Goal: Transaction & Acquisition: Purchase product/service

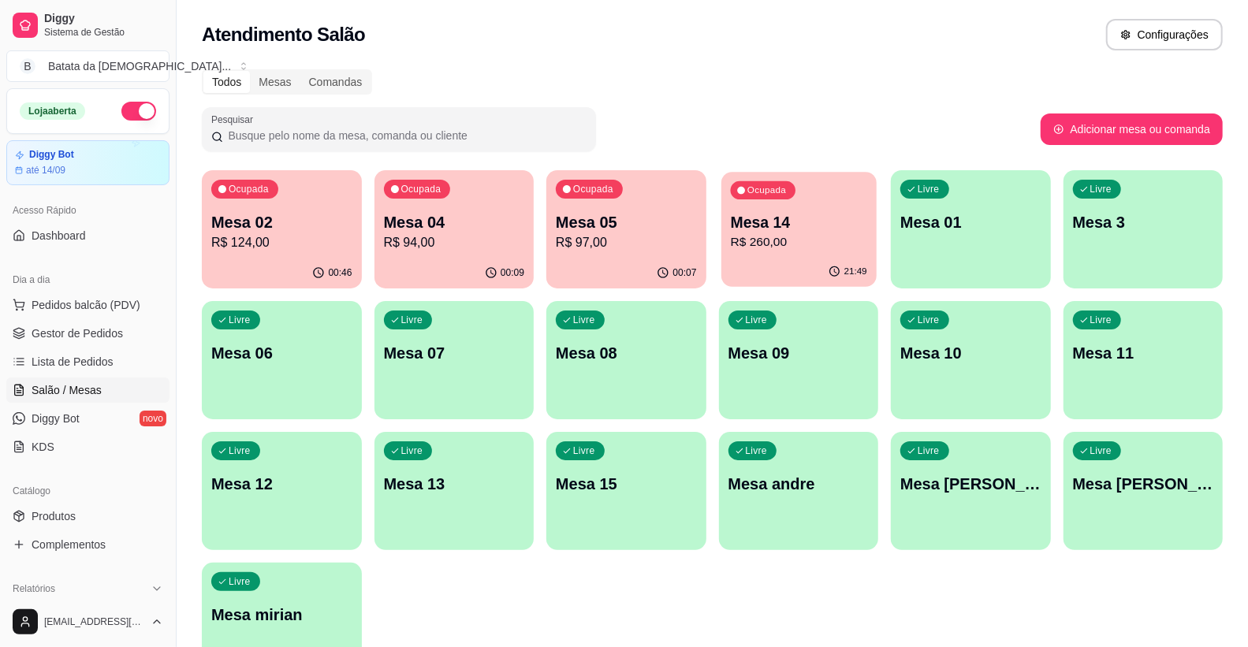
click at [796, 229] on p "Mesa 14" at bounding box center [798, 222] width 136 height 21
click at [431, 222] on p "Mesa 04" at bounding box center [454, 222] width 141 height 22
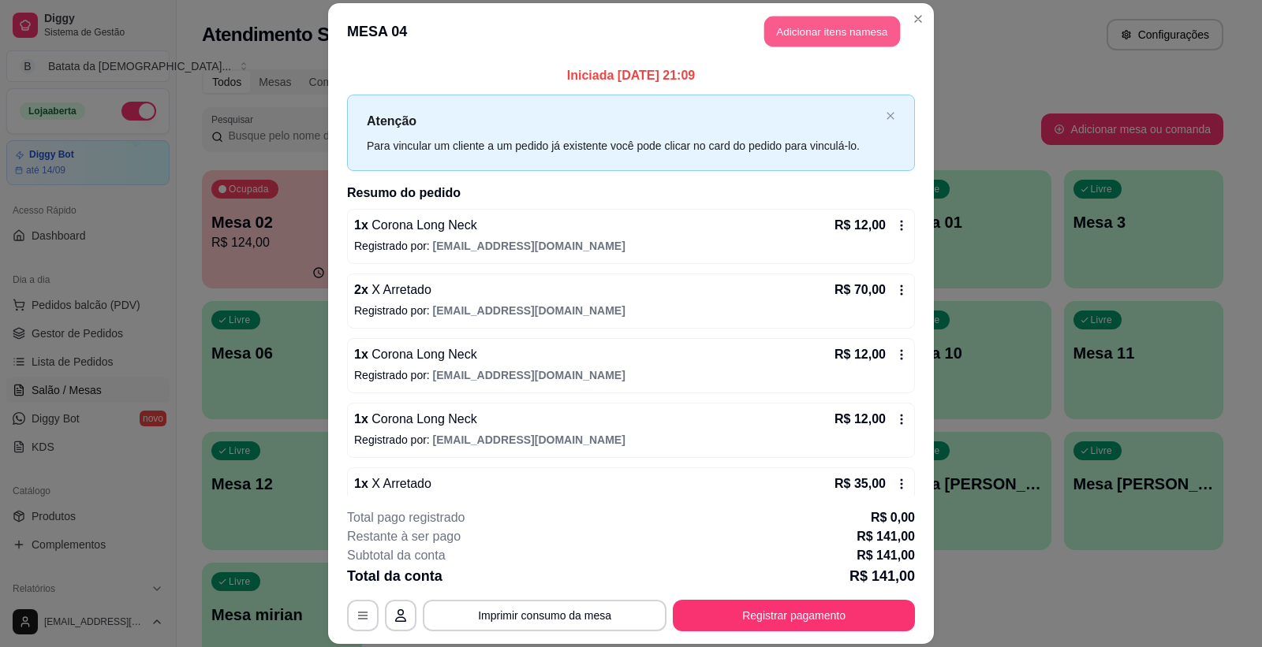
click at [870, 40] on button "Adicionar itens na mesa" at bounding box center [832, 32] width 136 height 31
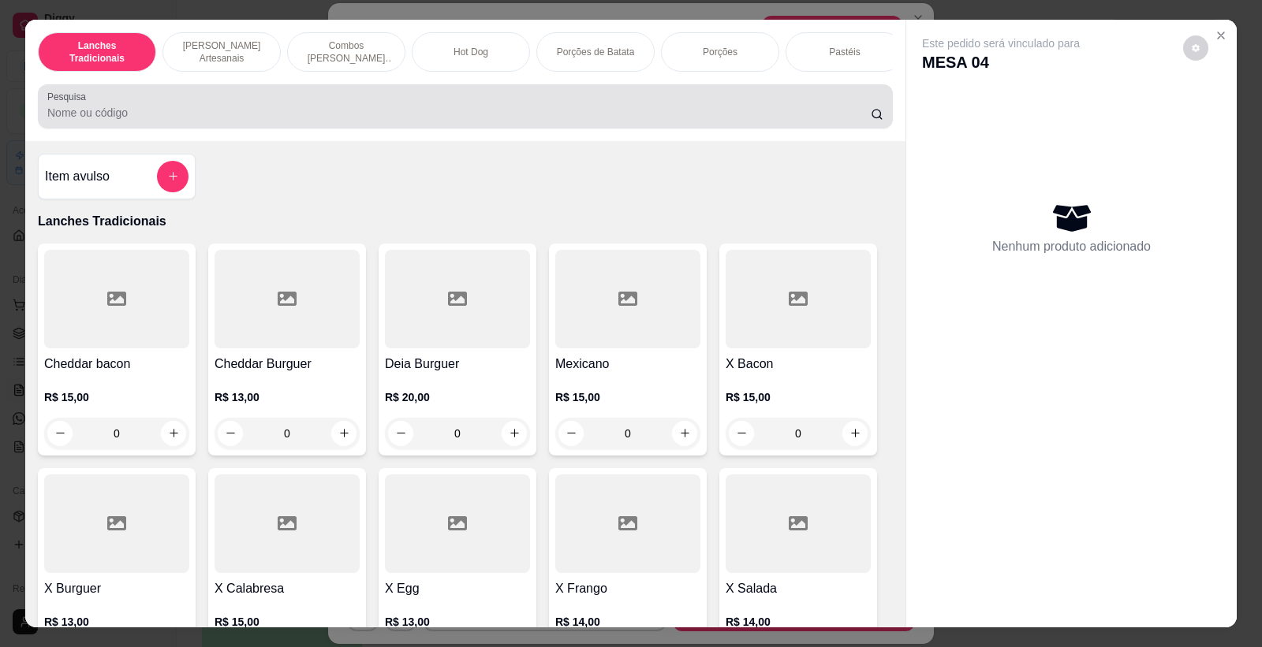
click at [631, 120] on input "Pesquisa" at bounding box center [458, 113] width 823 height 16
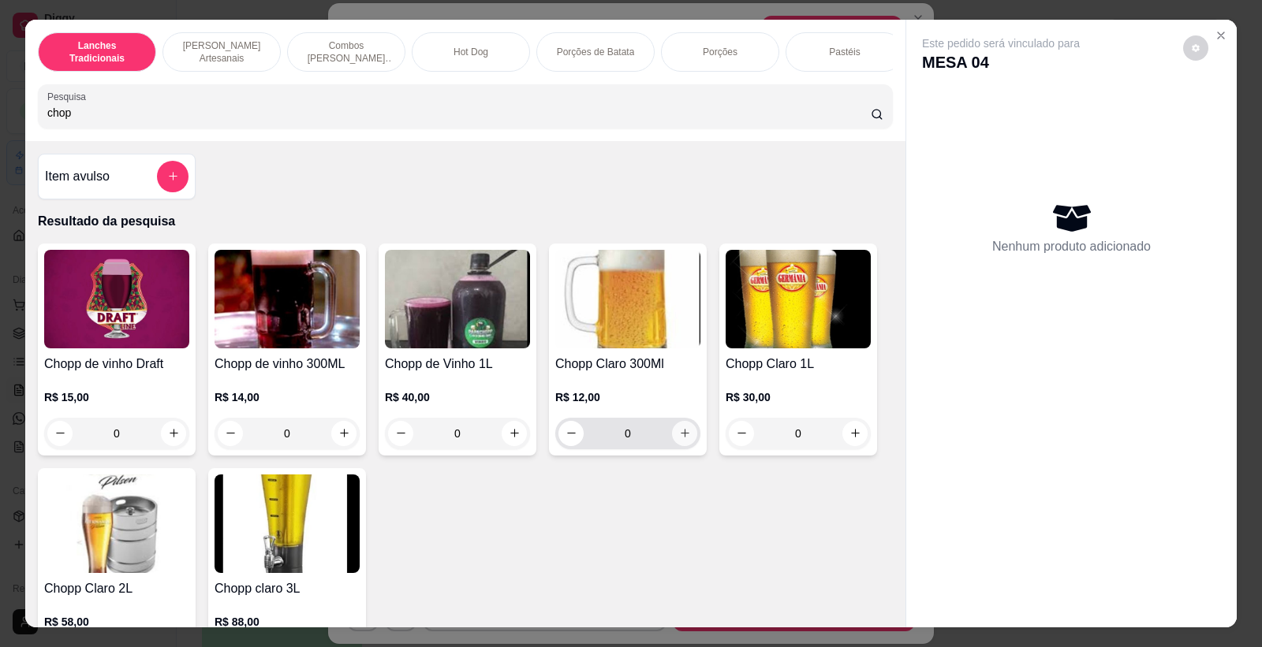
type input "chop"
click at [679, 439] on icon "increase-product-quantity" at bounding box center [685, 433] width 12 height 12
type input "1"
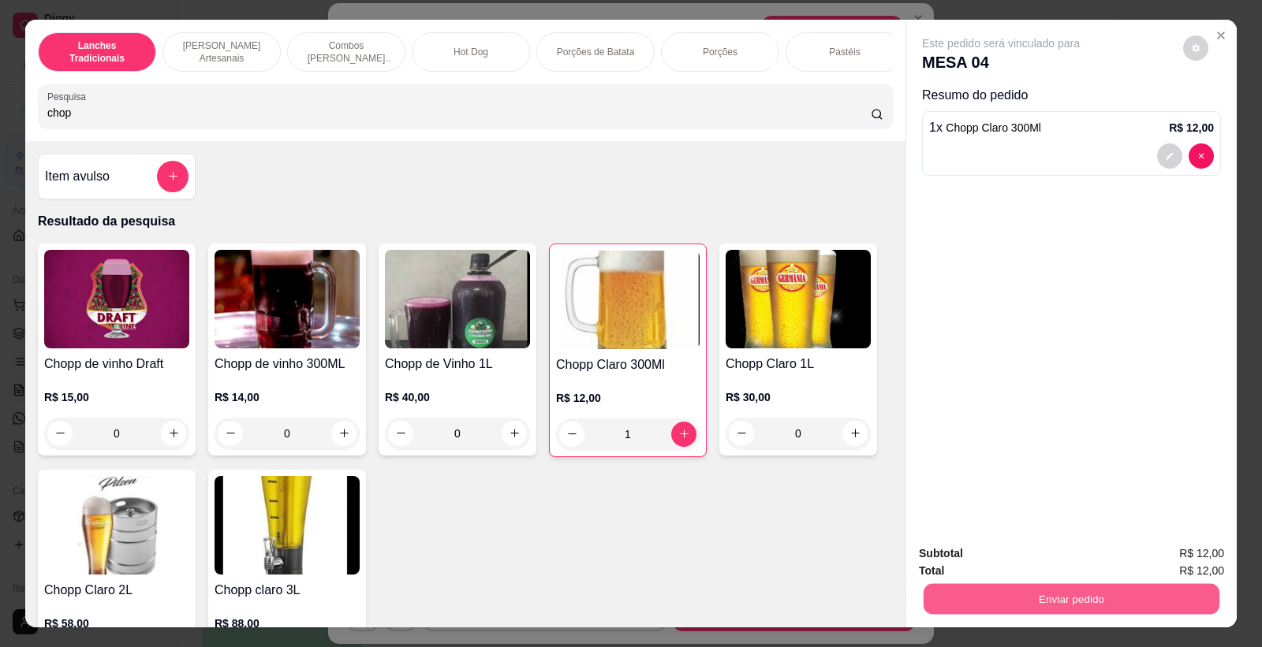
click at [1086, 600] on button "Enviar pedido" at bounding box center [1071, 599] width 296 height 31
click at [1062, 562] on button "Não registrar e enviar pedido" at bounding box center [1019, 561] width 164 height 30
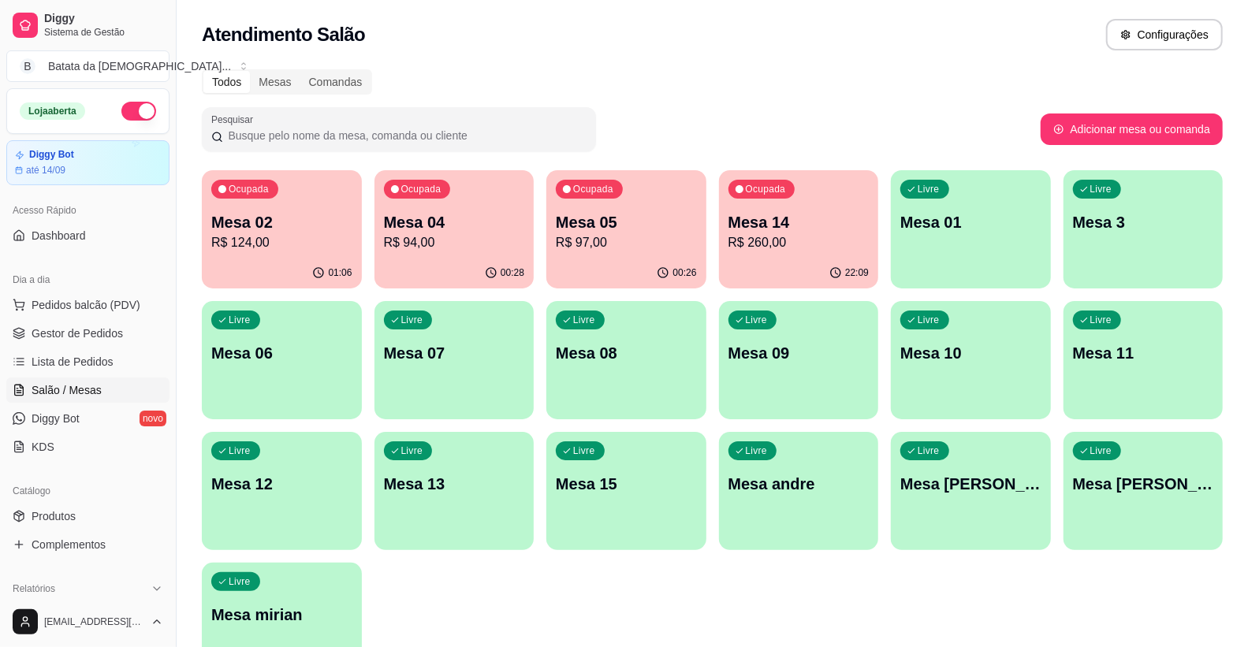
click at [655, 261] on div "00:26" at bounding box center [626, 273] width 160 height 31
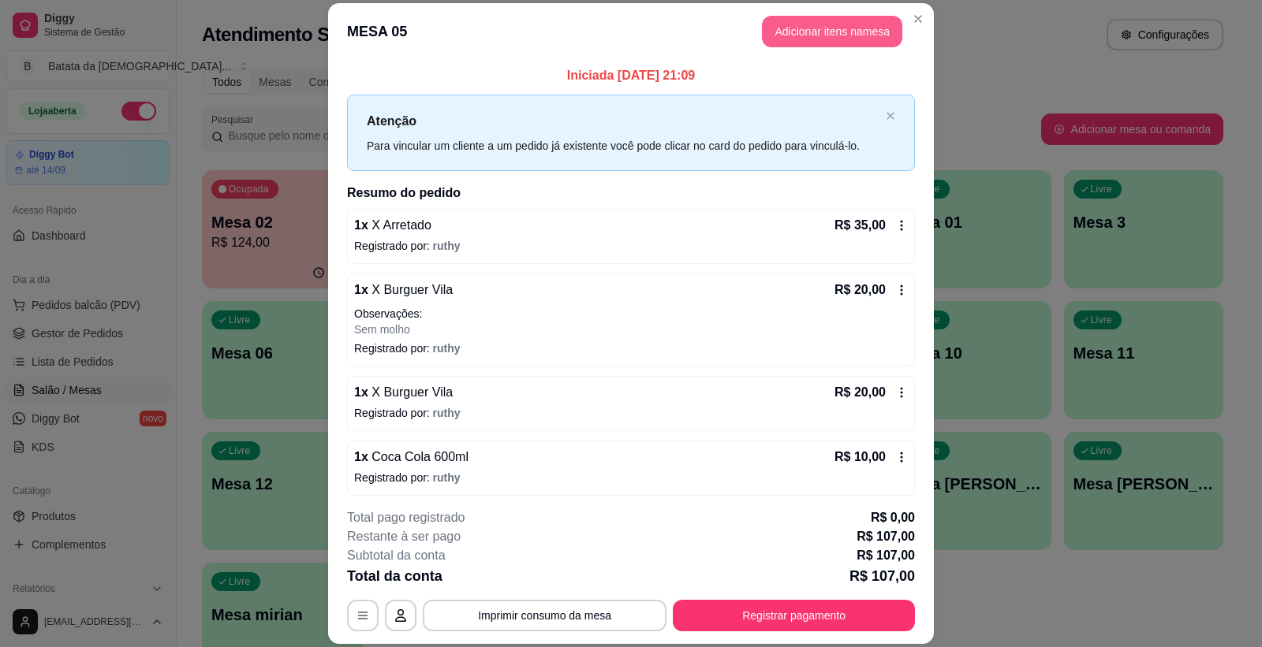
click at [785, 21] on button "Adicionar itens na mesa" at bounding box center [832, 32] width 140 height 32
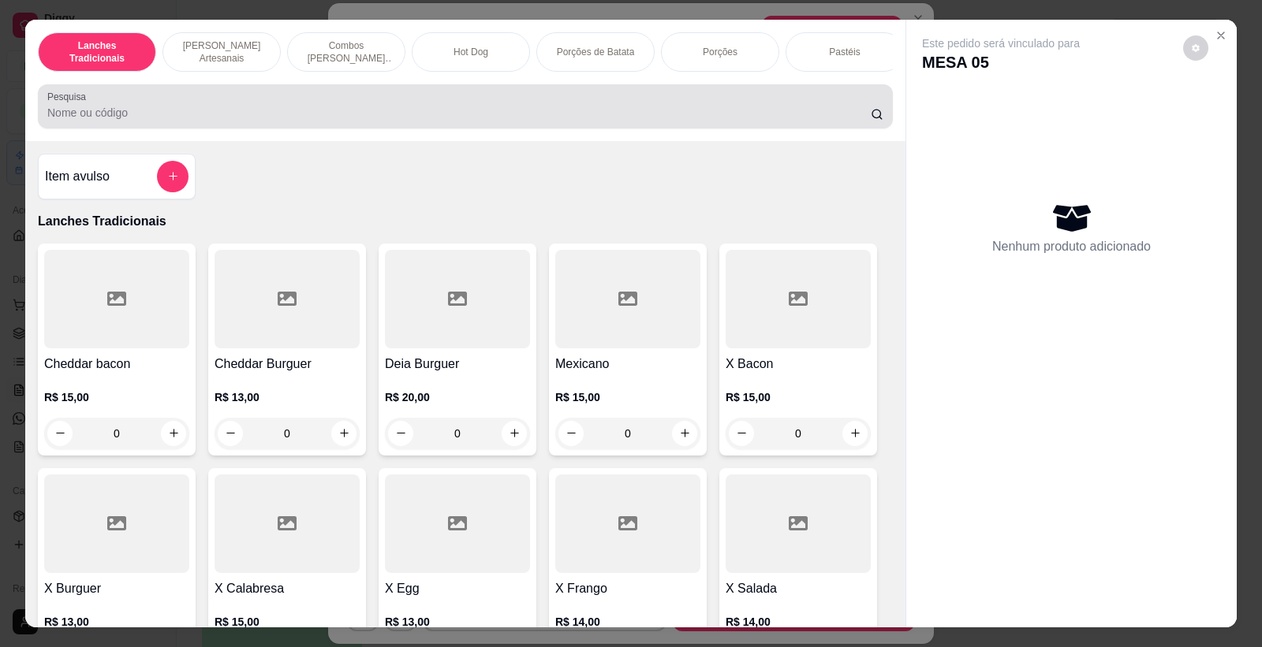
click at [698, 119] on input "Pesquisa" at bounding box center [458, 113] width 823 height 16
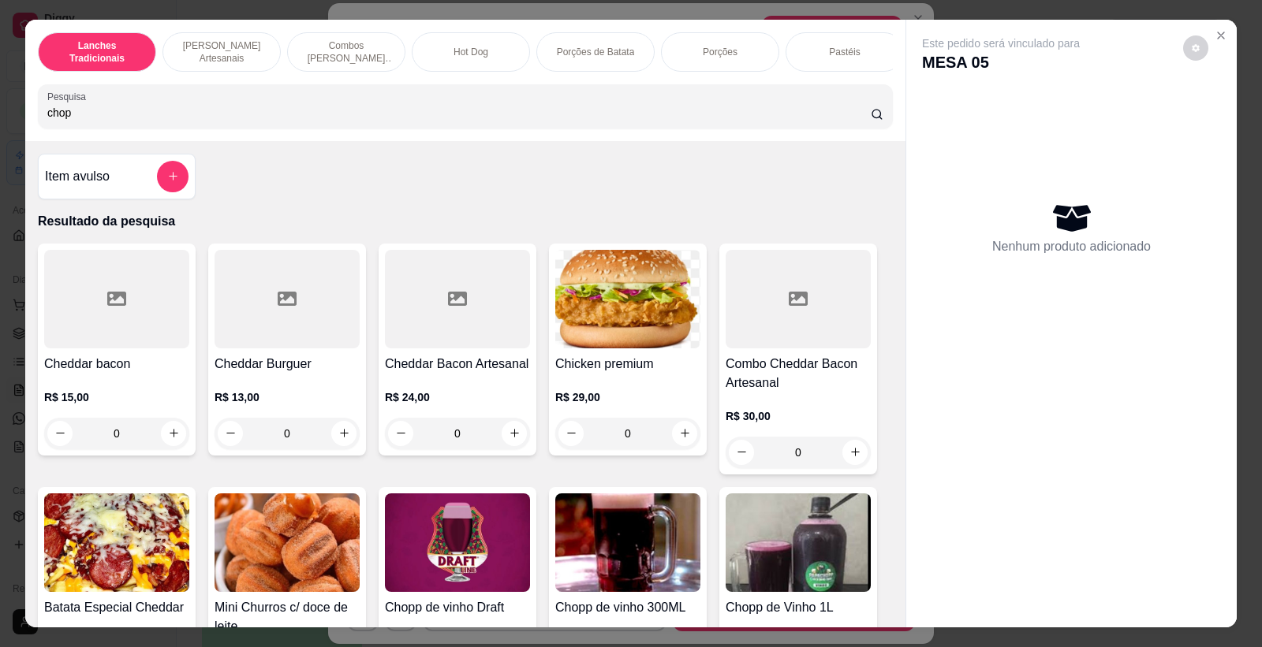
type input "chop"
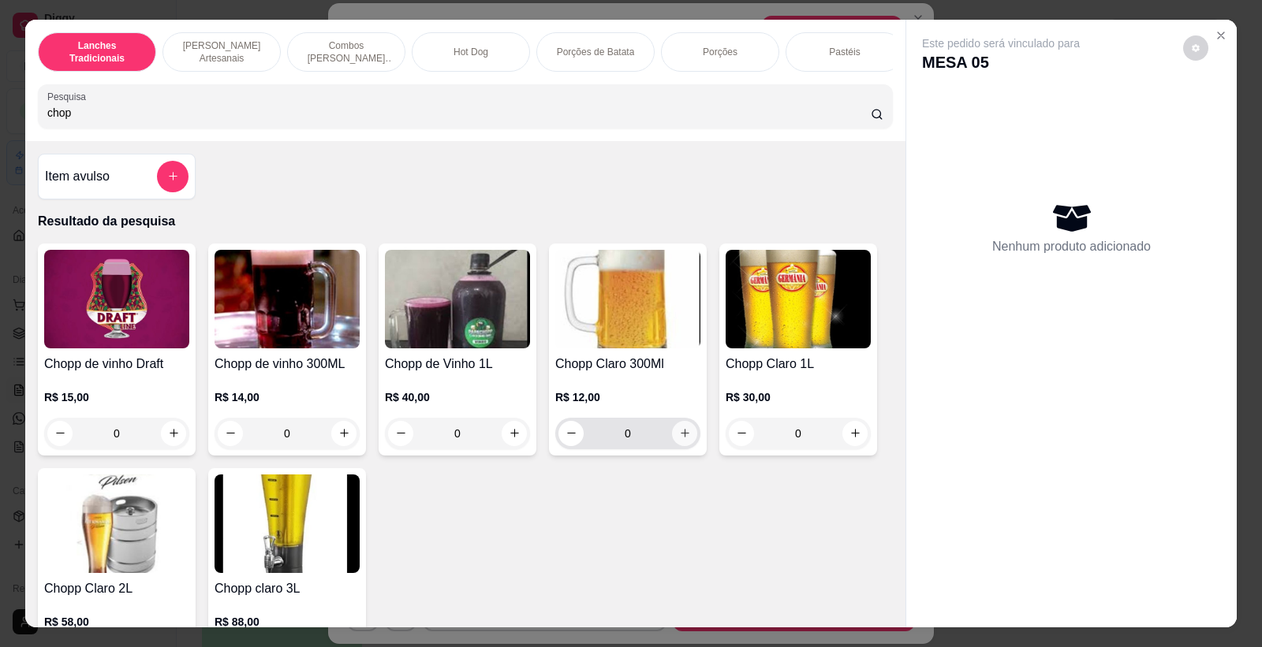
click at [674, 437] on button "increase-product-quantity" at bounding box center [684, 433] width 25 height 25
type input "1"
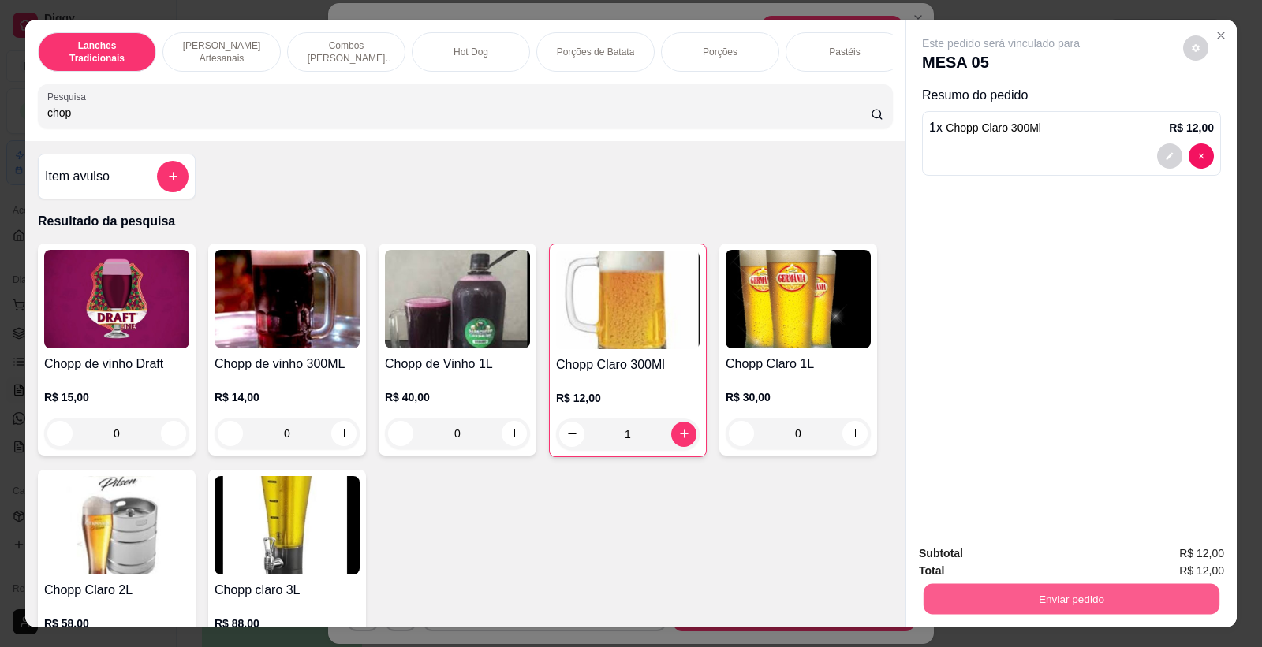
click at [1031, 609] on button "Enviar pedido" at bounding box center [1071, 599] width 296 height 31
click at [1017, 565] on button "Não registrar e enviar pedido" at bounding box center [1019, 561] width 164 height 30
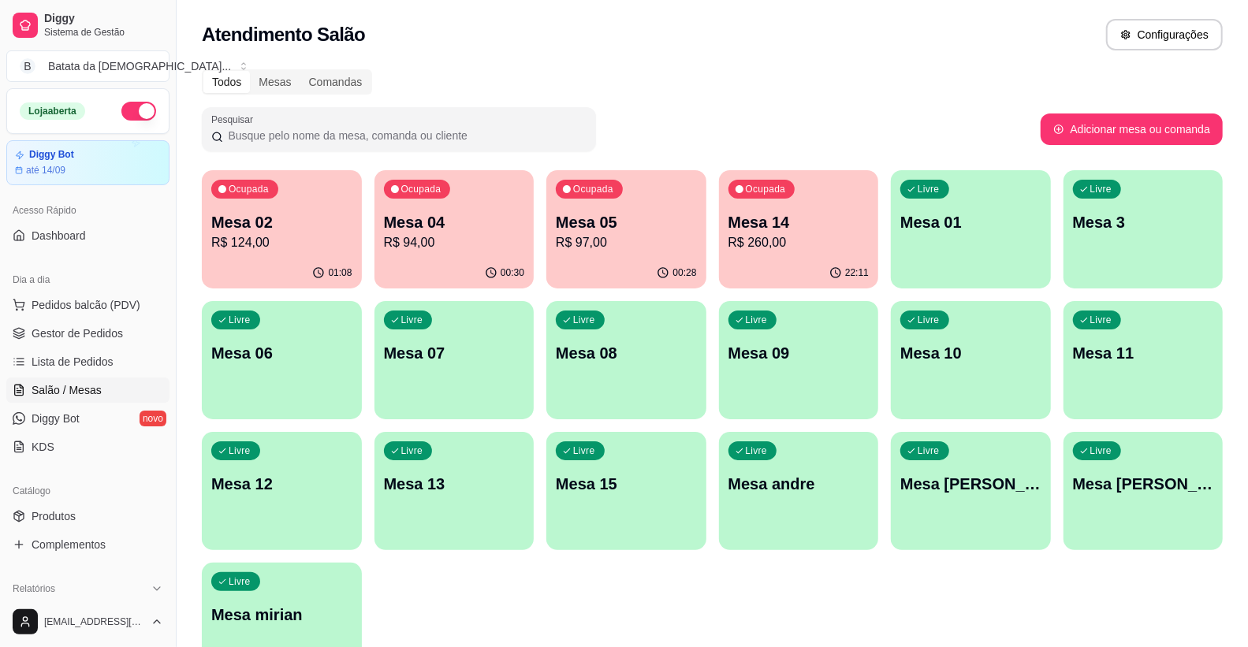
click at [437, 237] on p "R$ 94,00" at bounding box center [454, 242] width 141 height 19
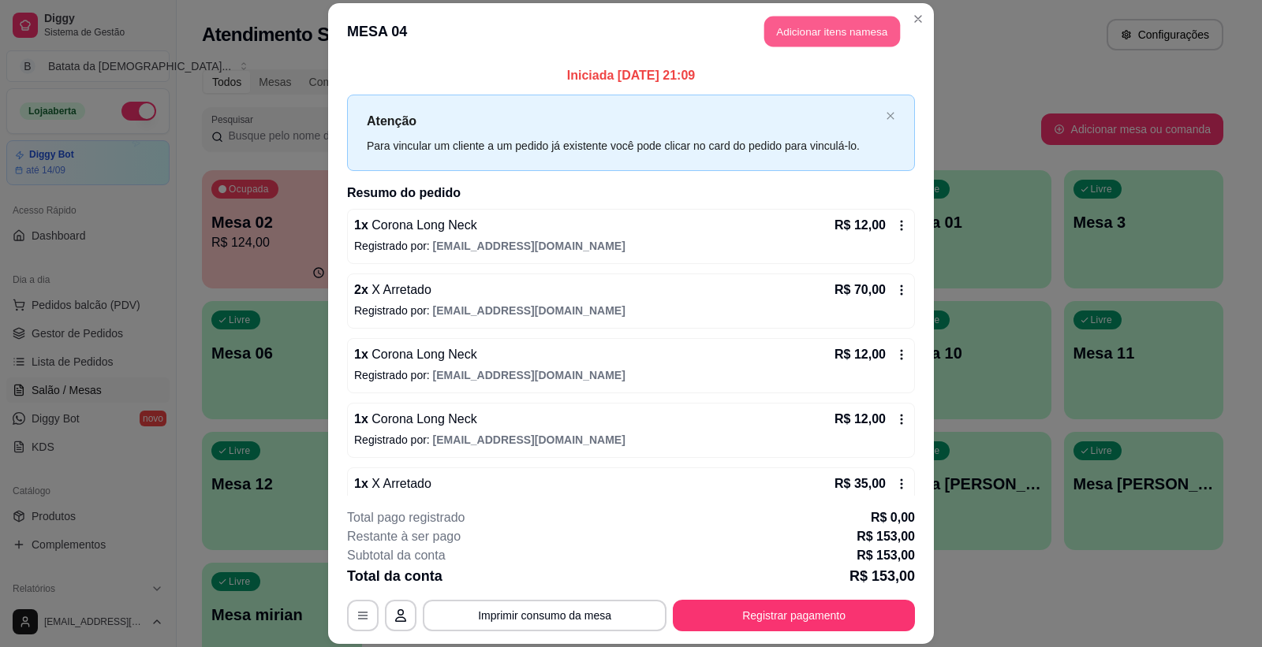
click at [849, 33] on button "Adicionar itens na mesa" at bounding box center [832, 32] width 136 height 31
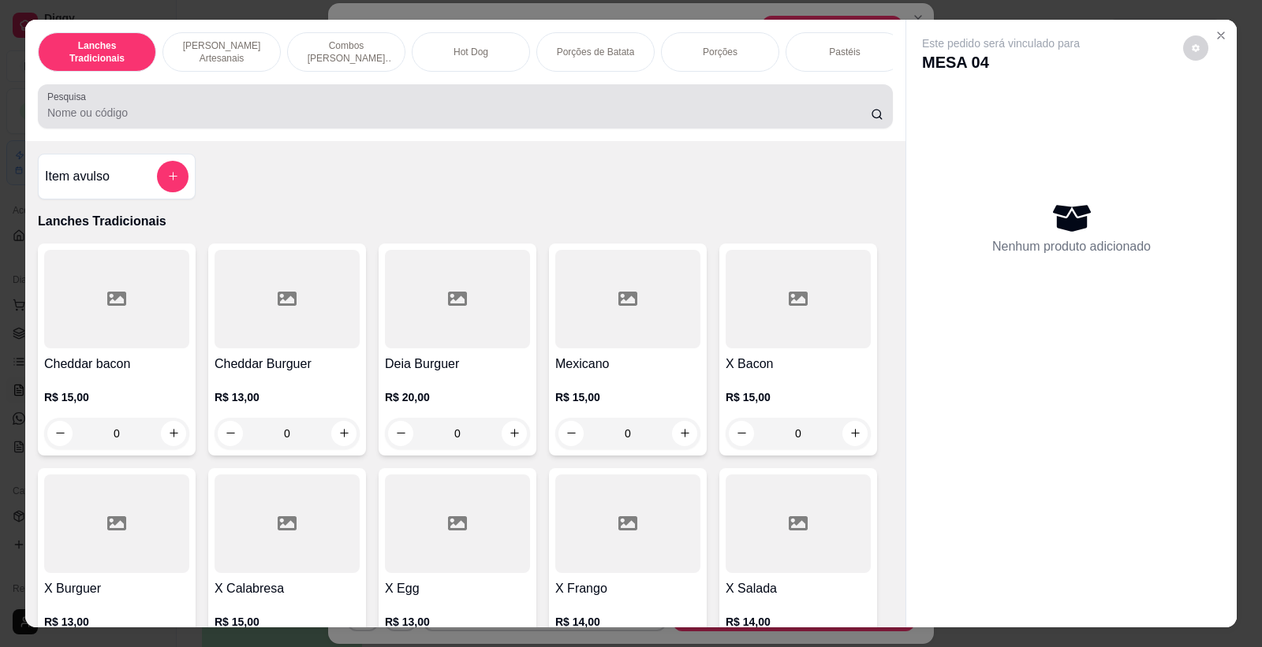
click at [758, 121] on input "Pesquisa" at bounding box center [458, 113] width 823 height 16
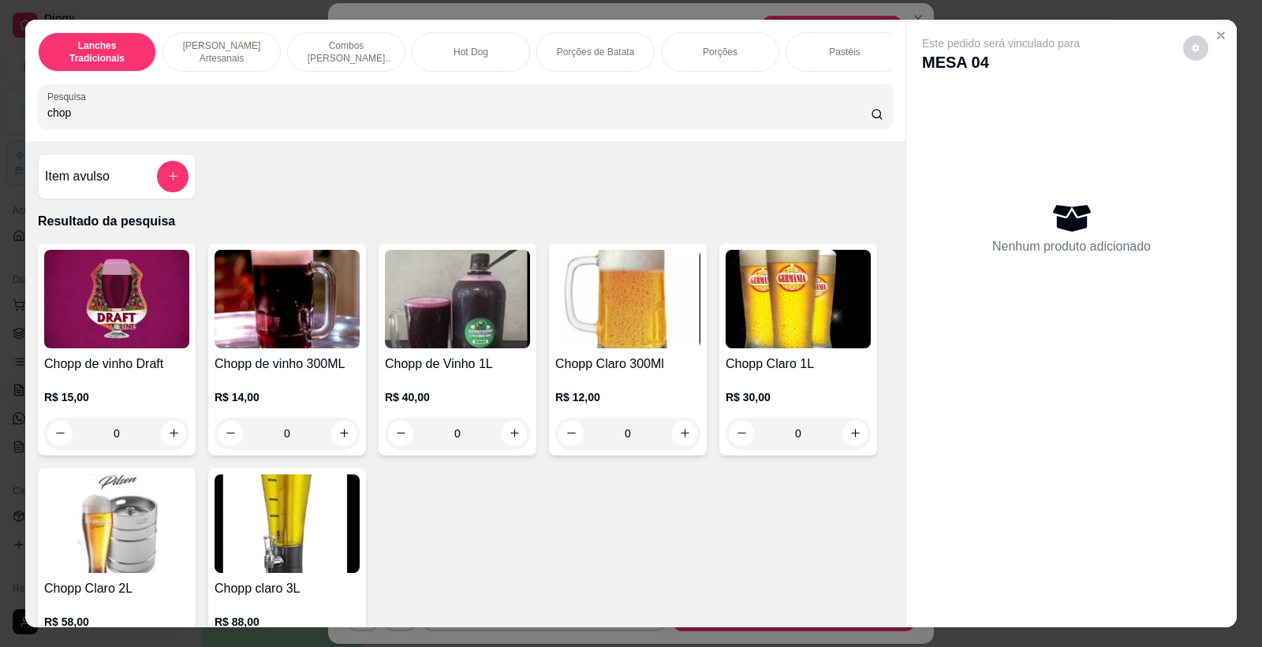
type input "chop"
click at [684, 442] on button "increase-product-quantity" at bounding box center [684, 433] width 25 height 25
type input "1"
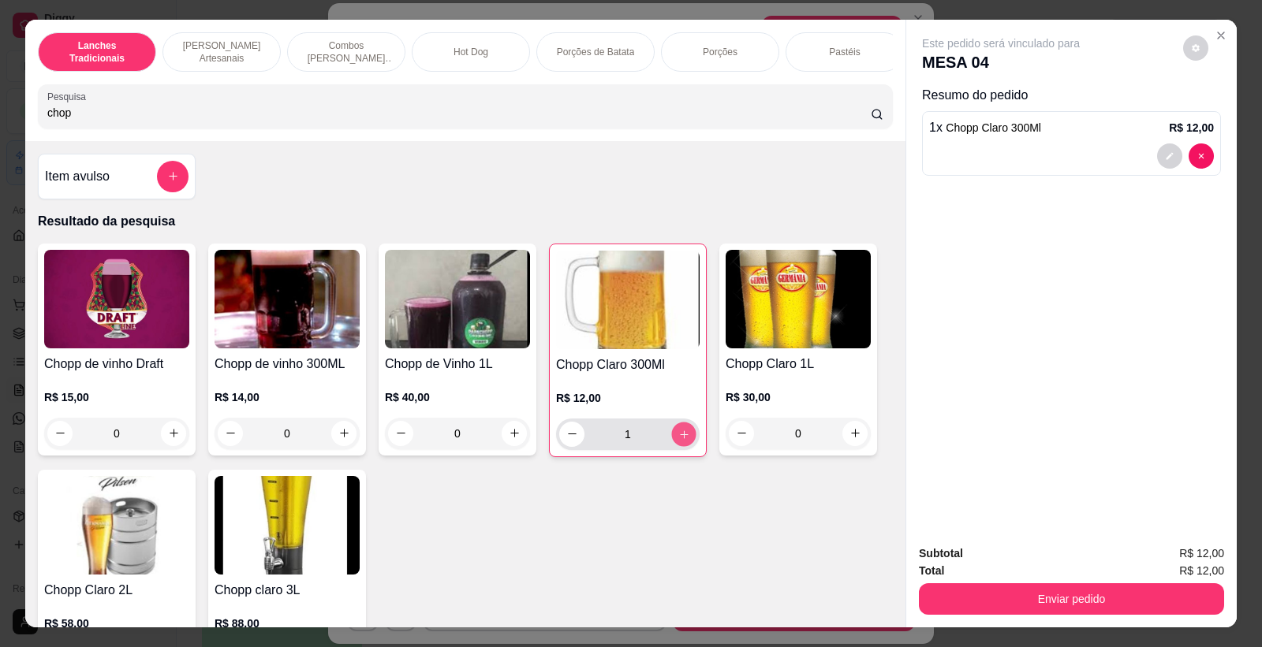
click at [684, 442] on button "increase-product-quantity" at bounding box center [683, 434] width 24 height 24
type input "2"
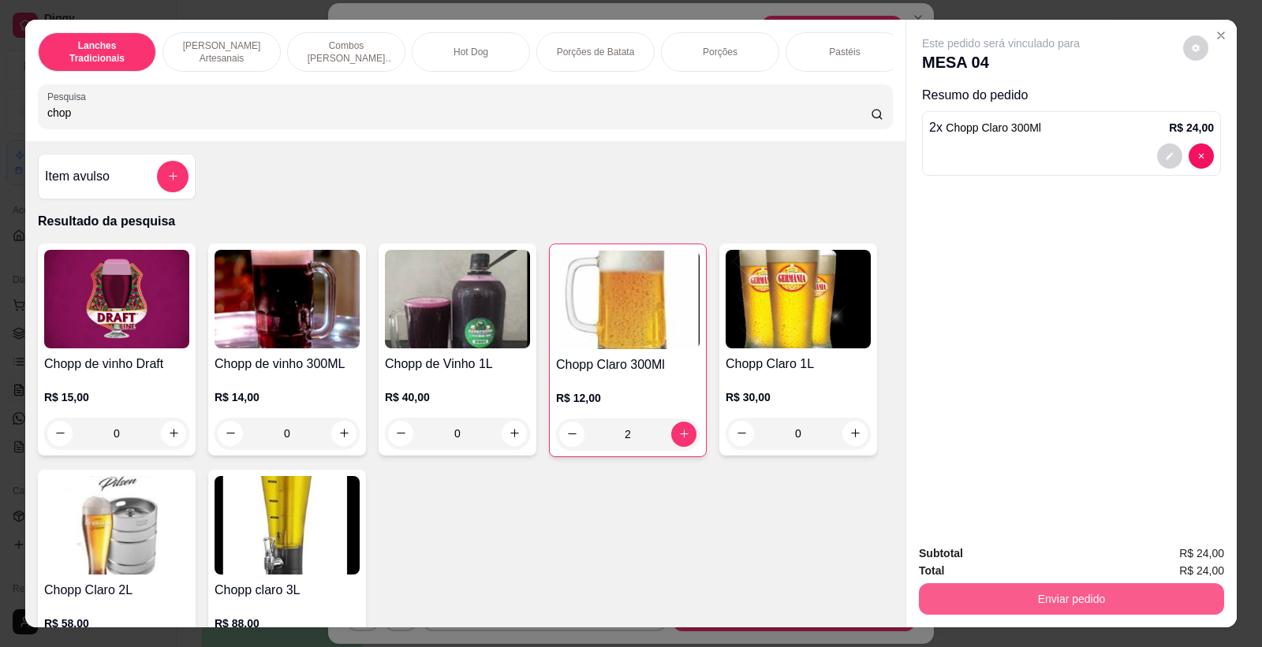
click at [1002, 601] on button "Enviar pedido" at bounding box center [1071, 600] width 305 height 32
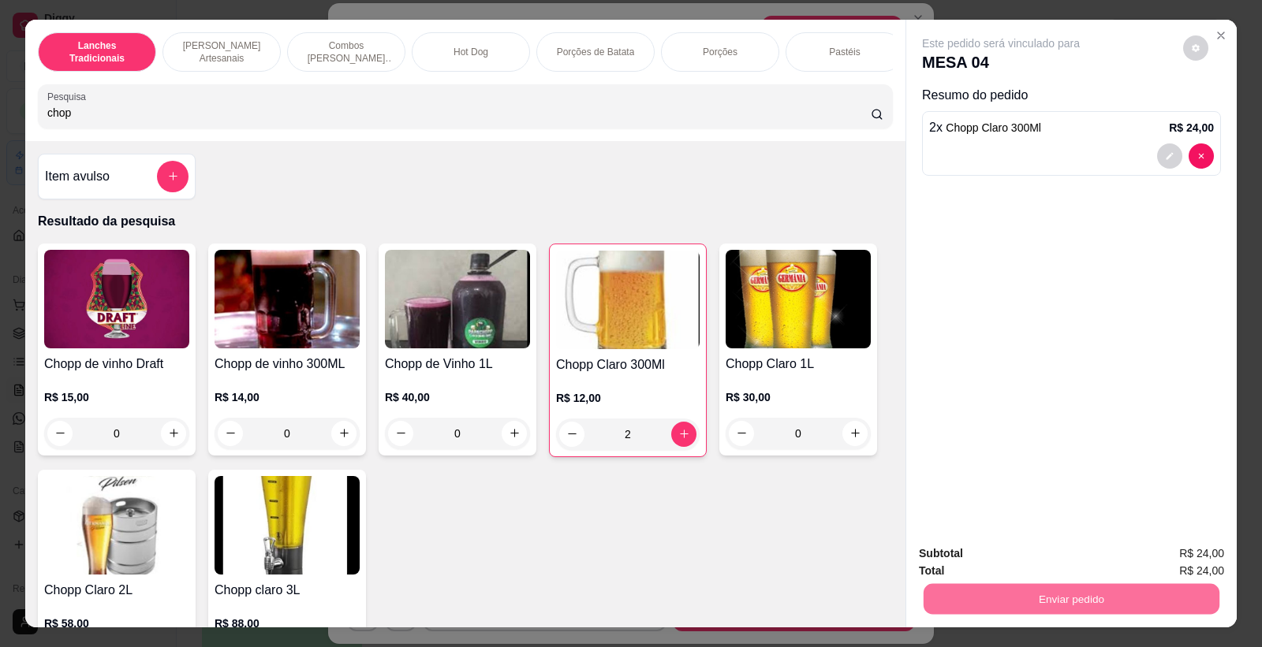
click at [1034, 561] on button "Não registrar e enviar pedido" at bounding box center [1019, 561] width 164 height 30
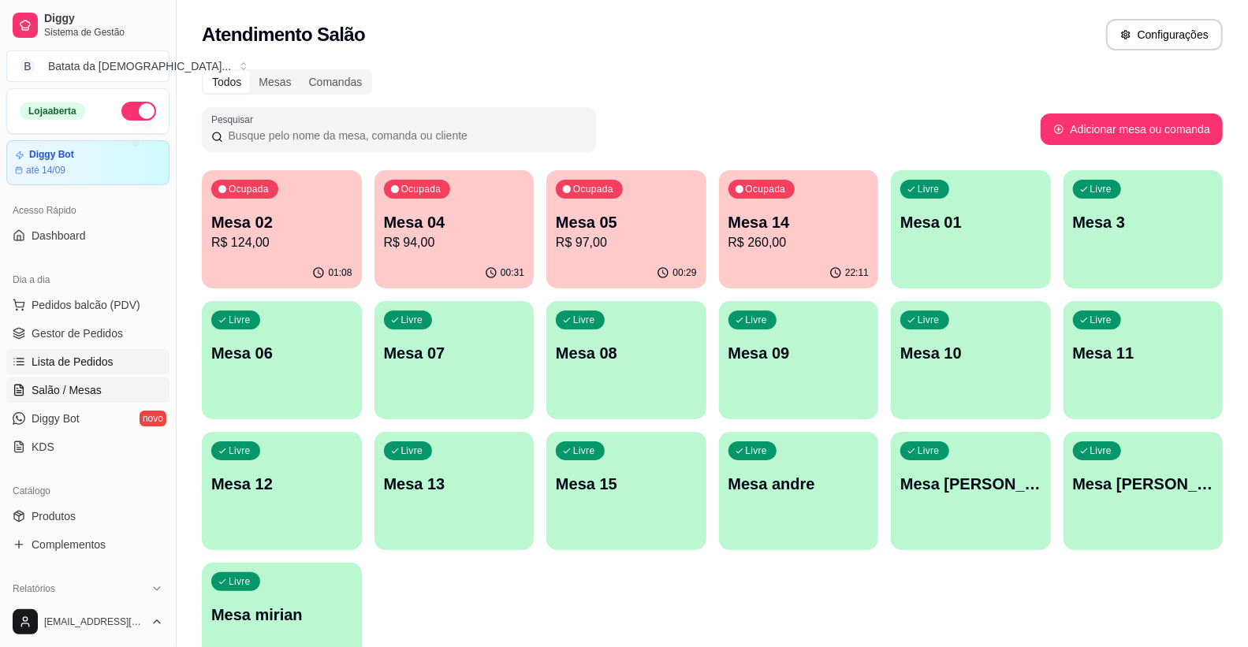
click at [75, 360] on span "Lista de Pedidos" at bounding box center [73, 362] width 82 height 16
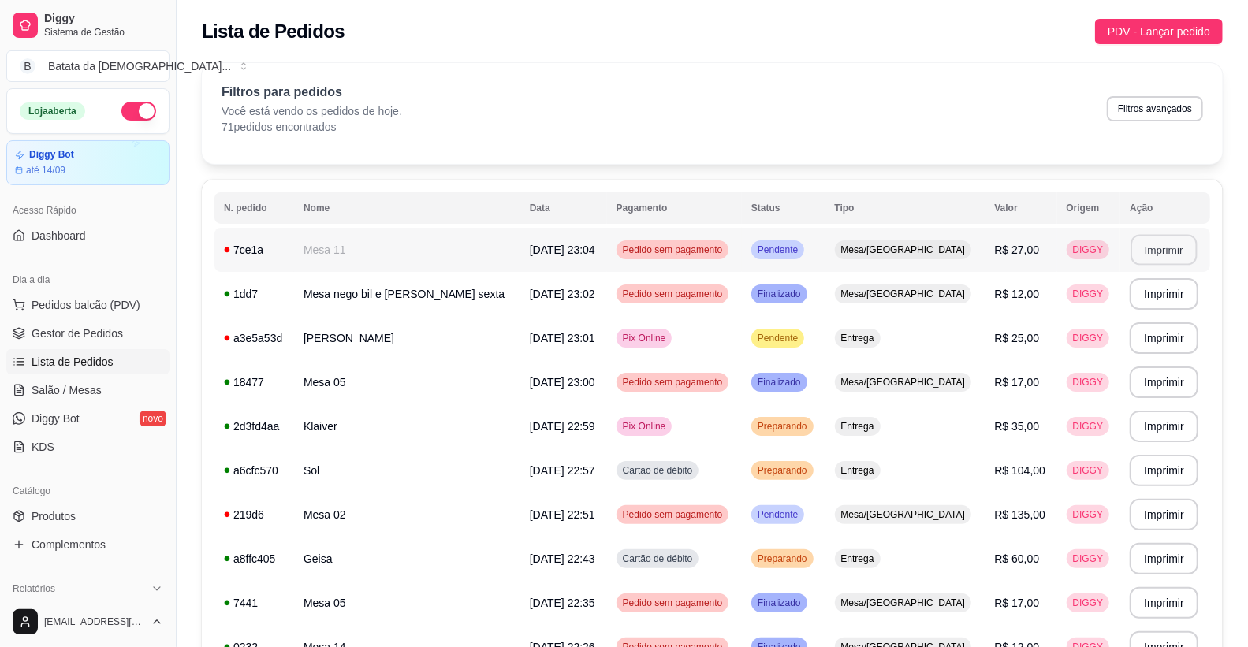
click at [1147, 242] on button "Imprimir" at bounding box center [1165, 250] width 66 height 31
